Goal: Information Seeking & Learning: Understand process/instructions

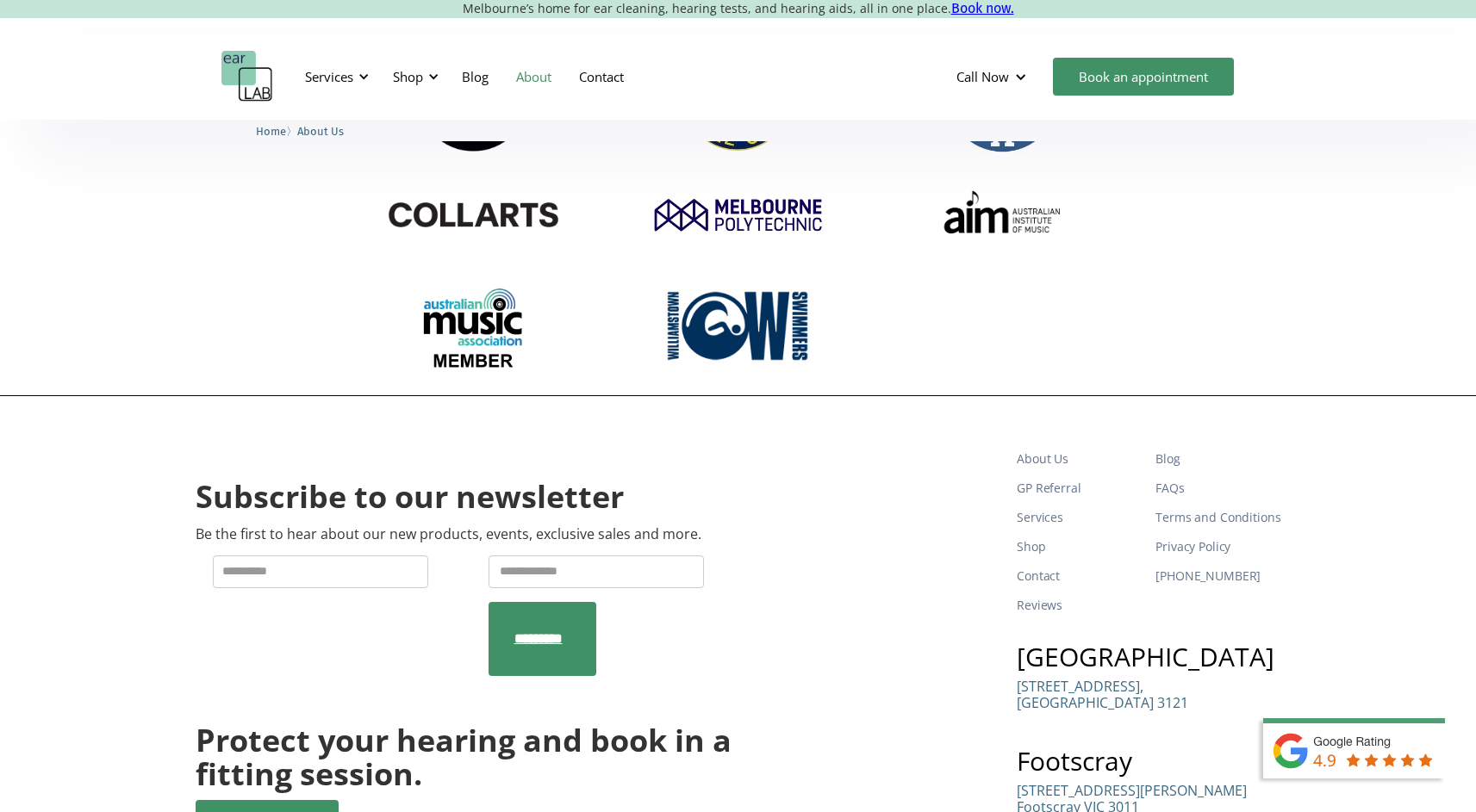
scroll to position [2552, 0]
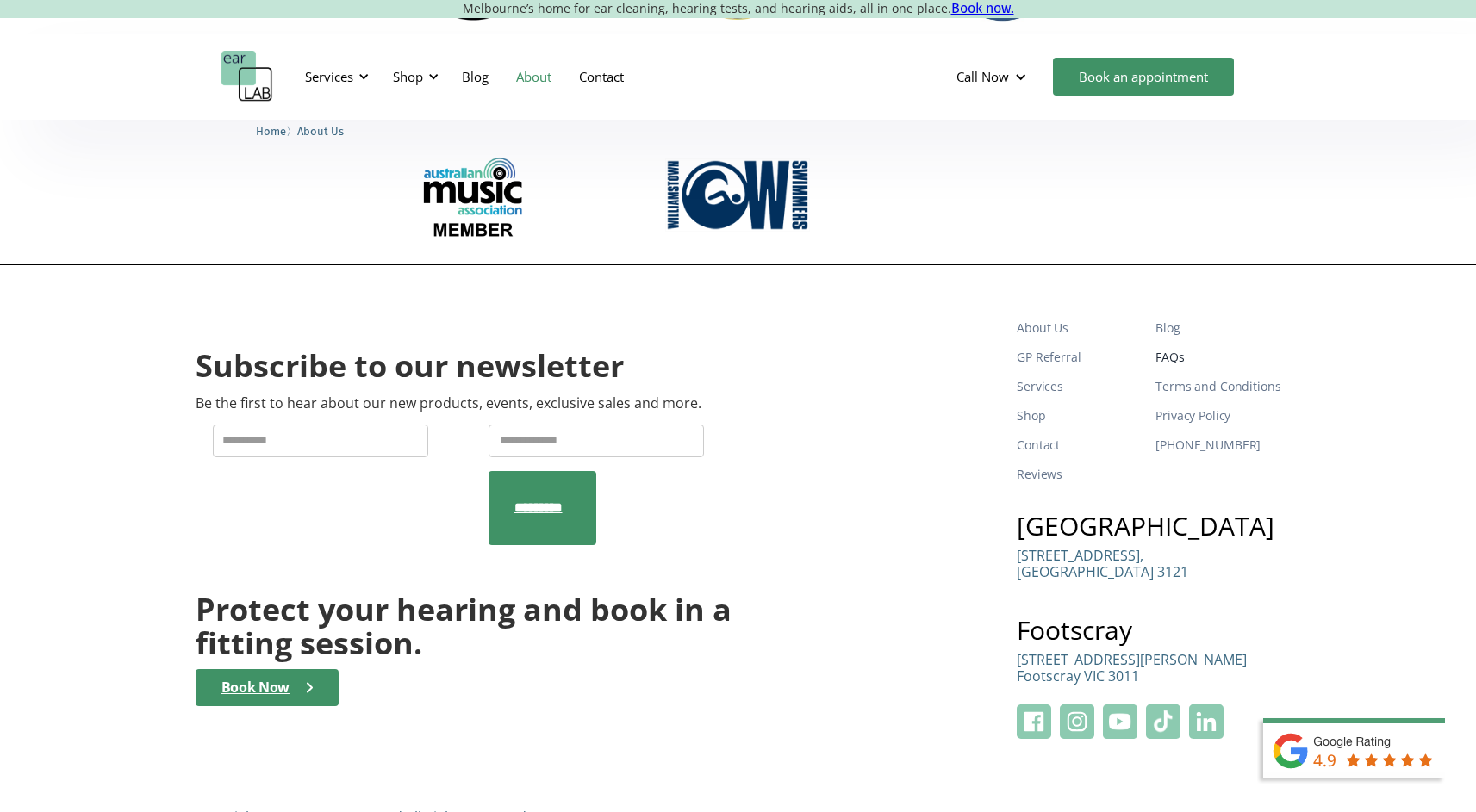
click at [1160, 343] on link "FAQs" at bounding box center [1218, 358] width 125 height 29
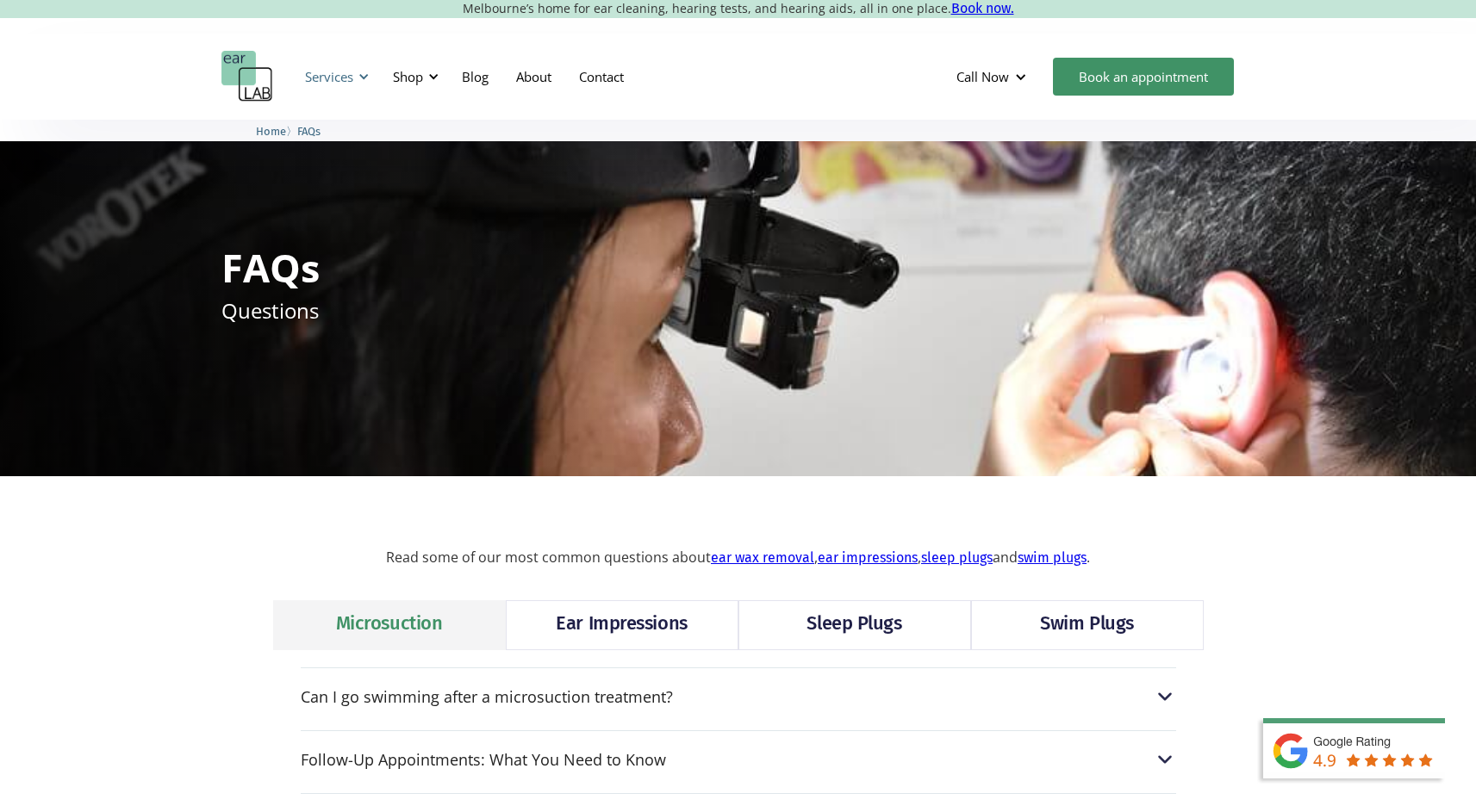
click at [346, 75] on div "Services" at bounding box center [329, 77] width 49 height 17
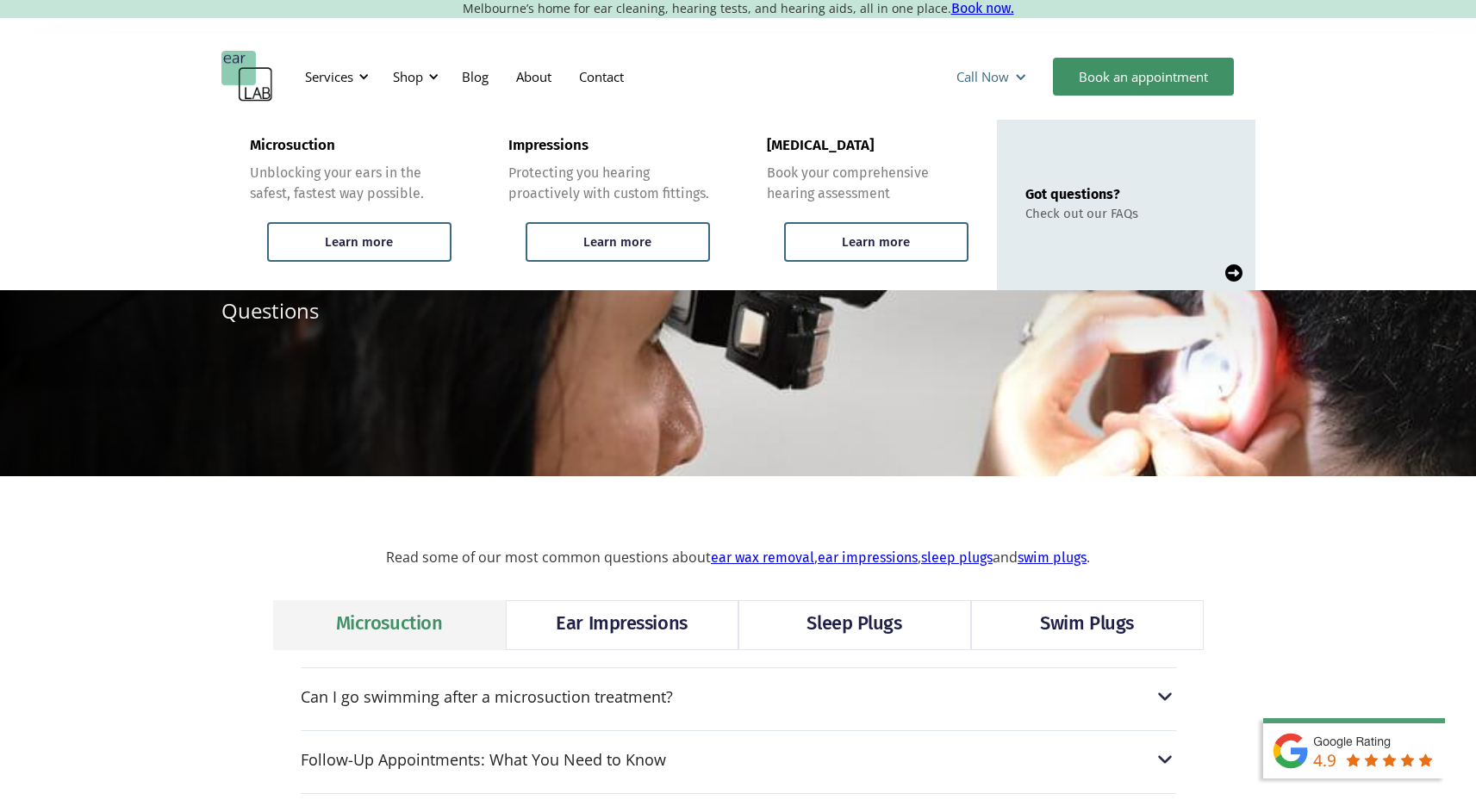
click at [1020, 72] on div at bounding box center [1020, 77] width 13 height 13
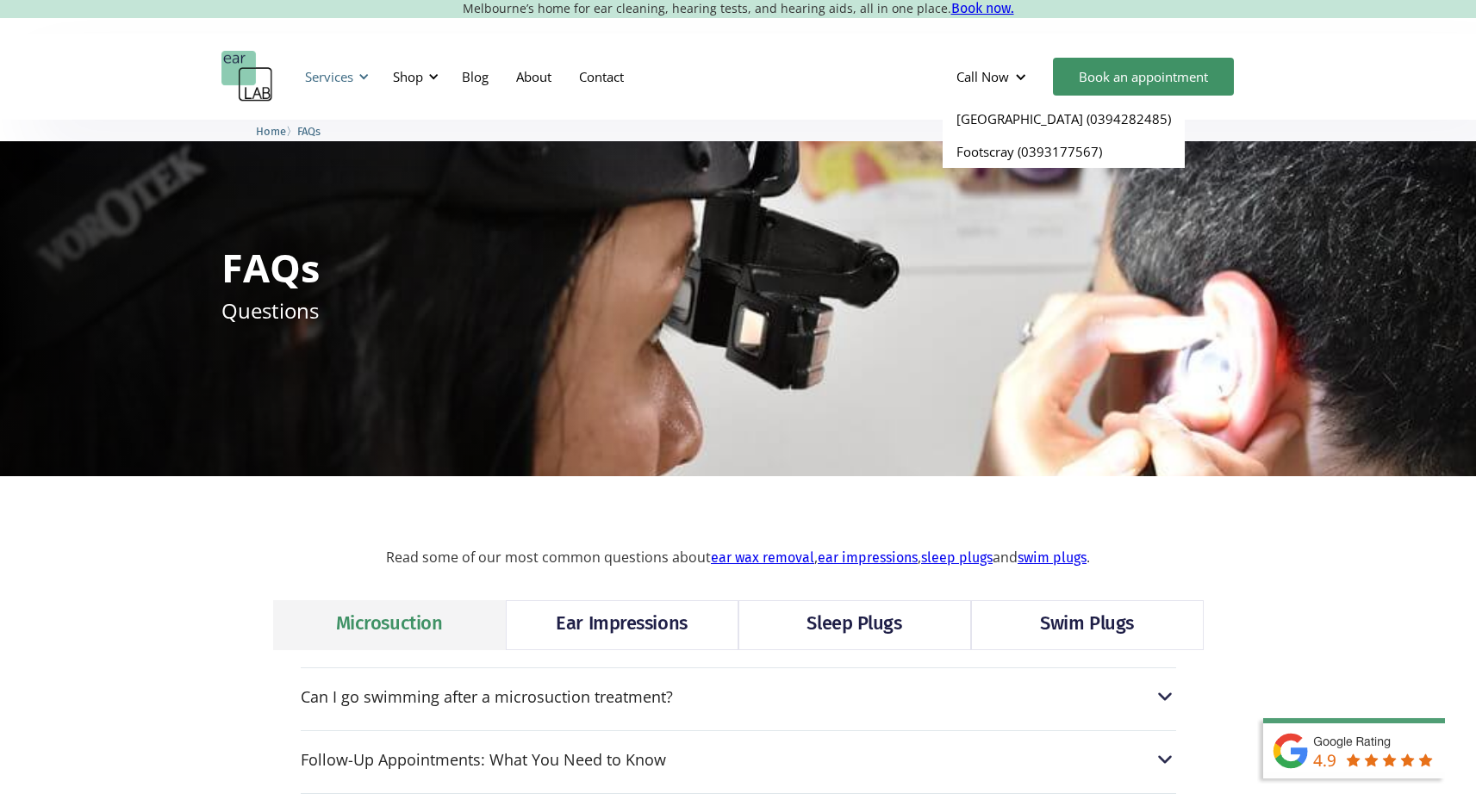
click at [348, 74] on div "Services" at bounding box center [329, 77] width 49 height 17
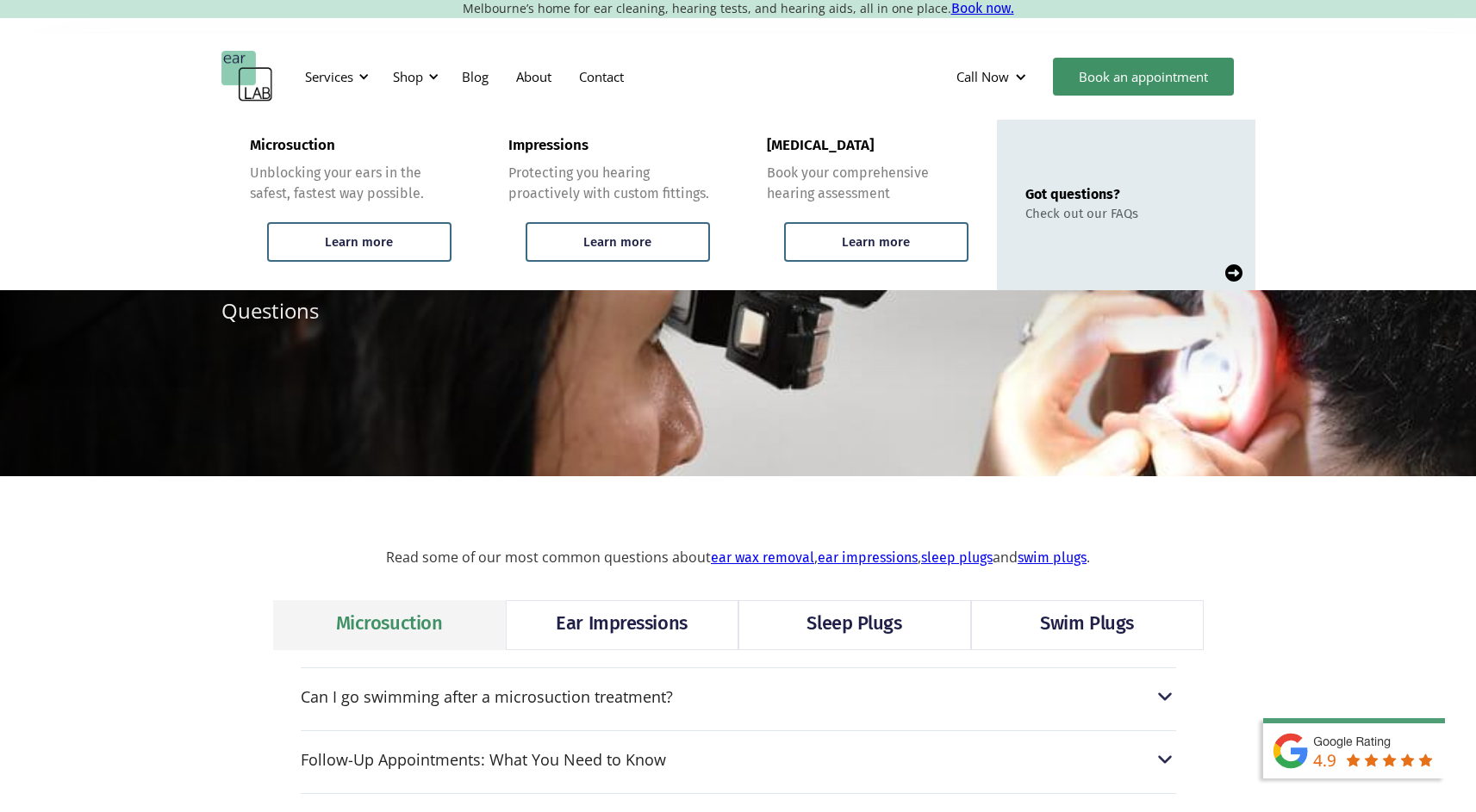
click at [445, 73] on nav "Services Microsuction Unblocking your ears in the safest, fastest way possible.…" at bounding box center [464, 77] width 348 height 52
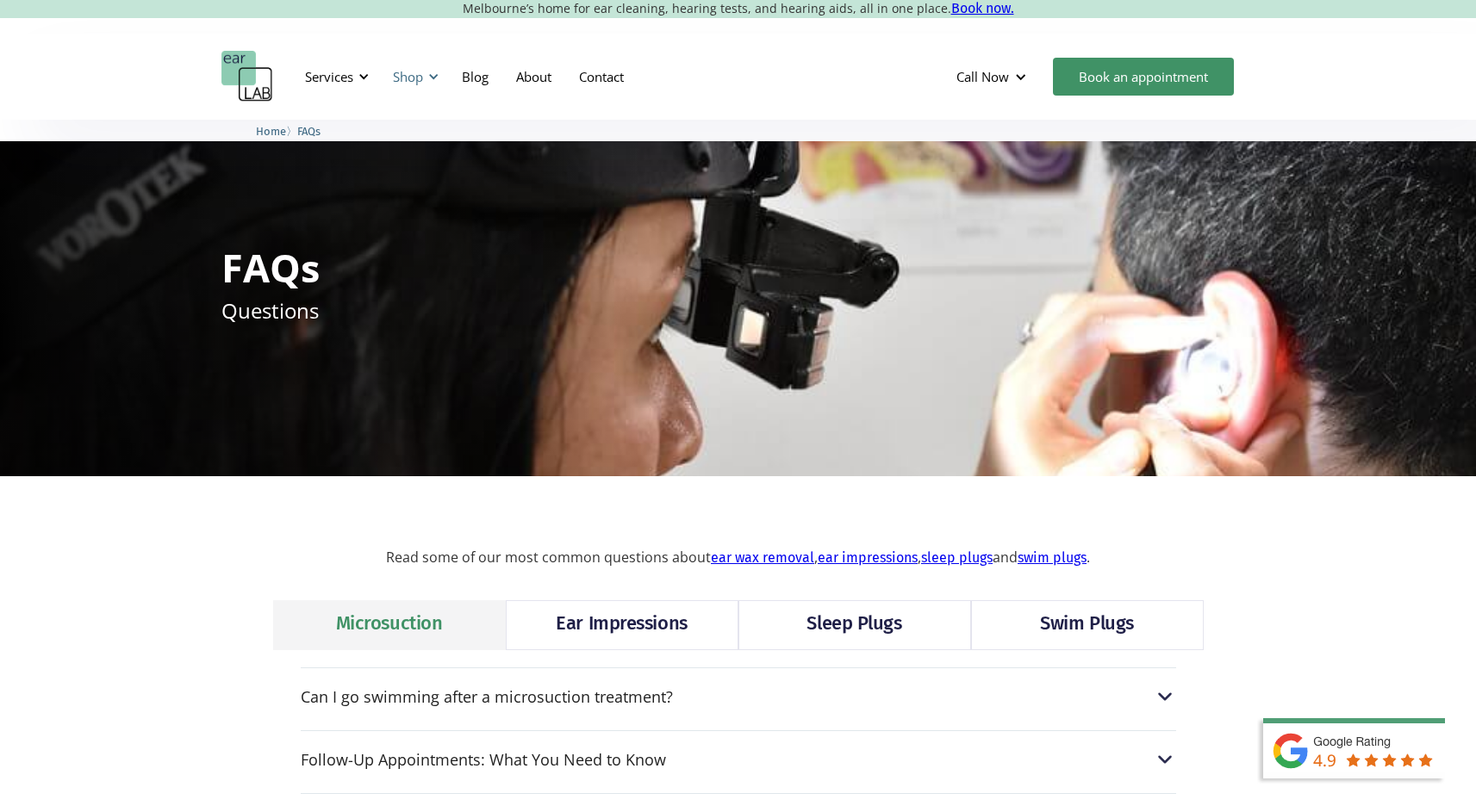
click at [420, 75] on div "Shop" at bounding box center [407, 77] width 30 height 17
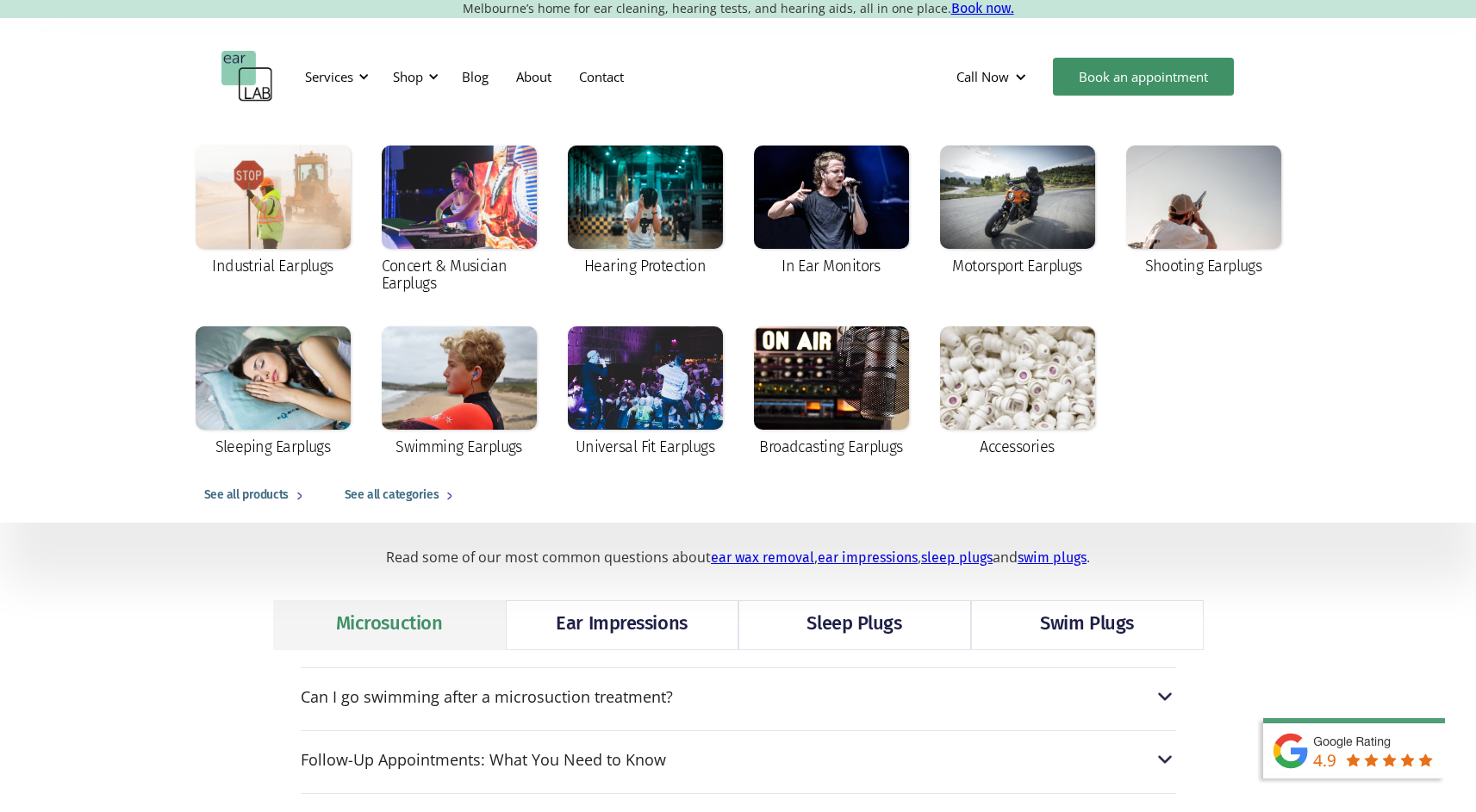
click at [706, 72] on div "Services Microsuction Unblocking your ears in the safest, fastest way possible.…" at bounding box center [738, 77] width 1034 height 52
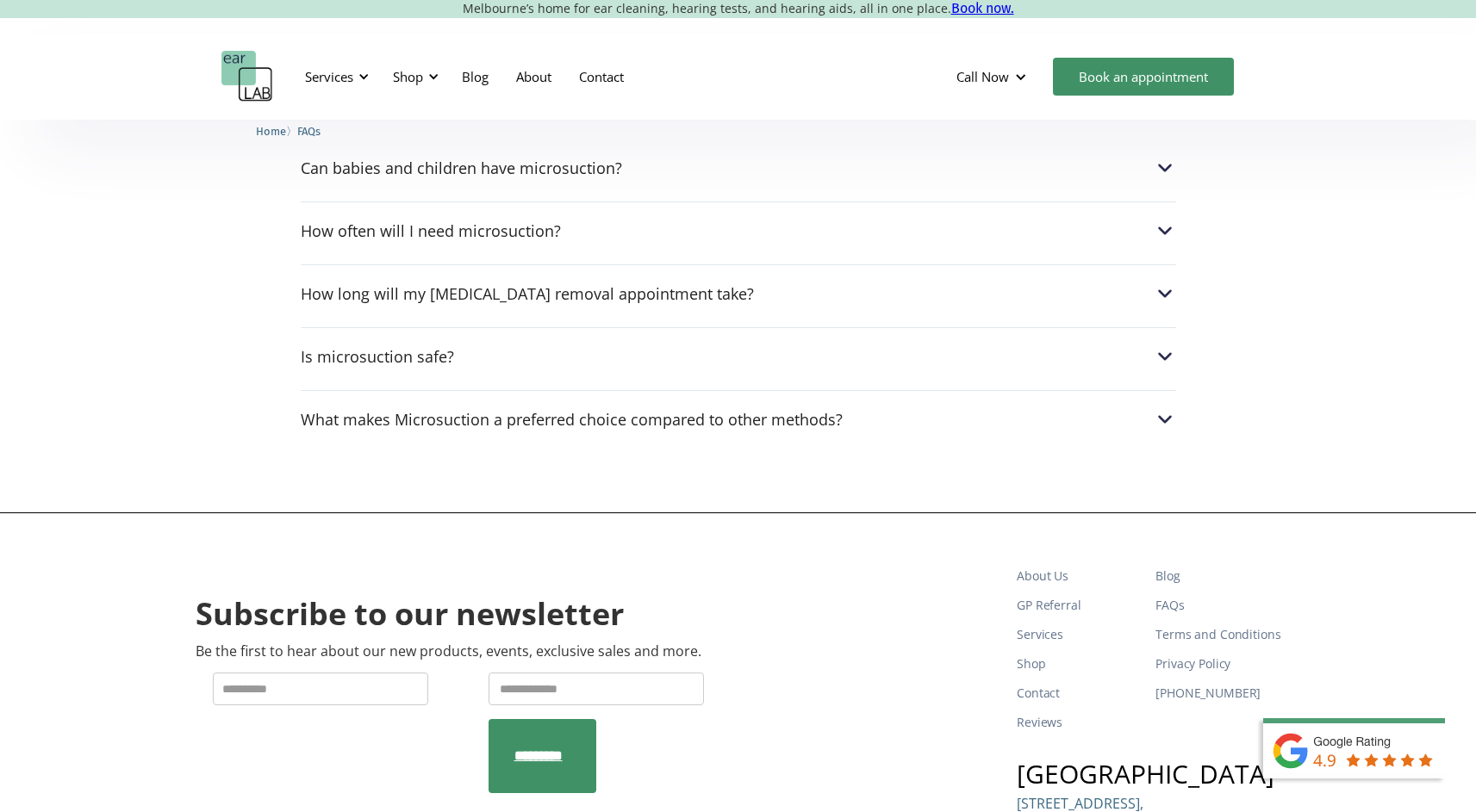
scroll to position [1456, 0]
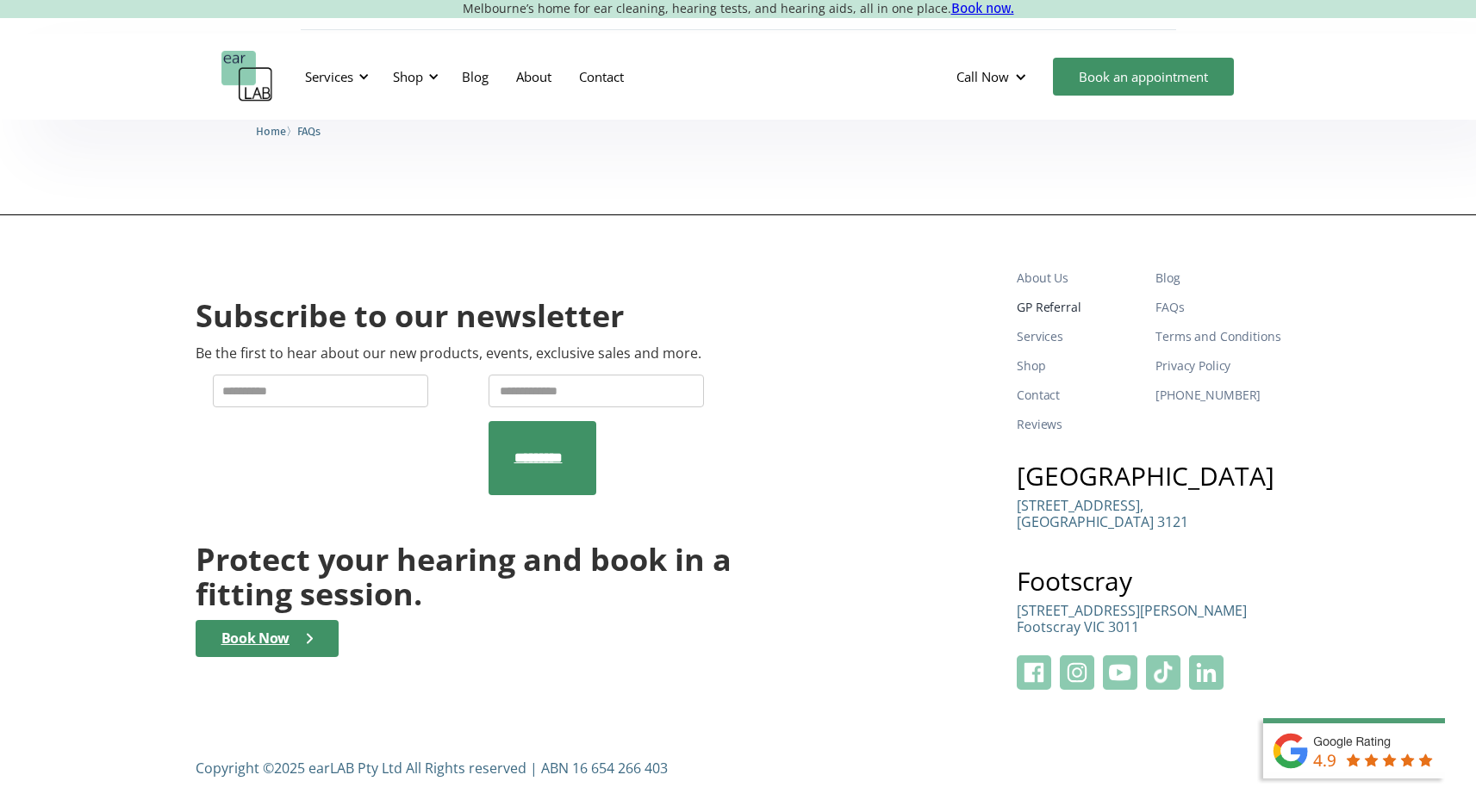
click at [1063, 305] on link "GP Referral" at bounding box center [1079, 308] width 125 height 29
